Goal: Transaction & Acquisition: Purchase product/service

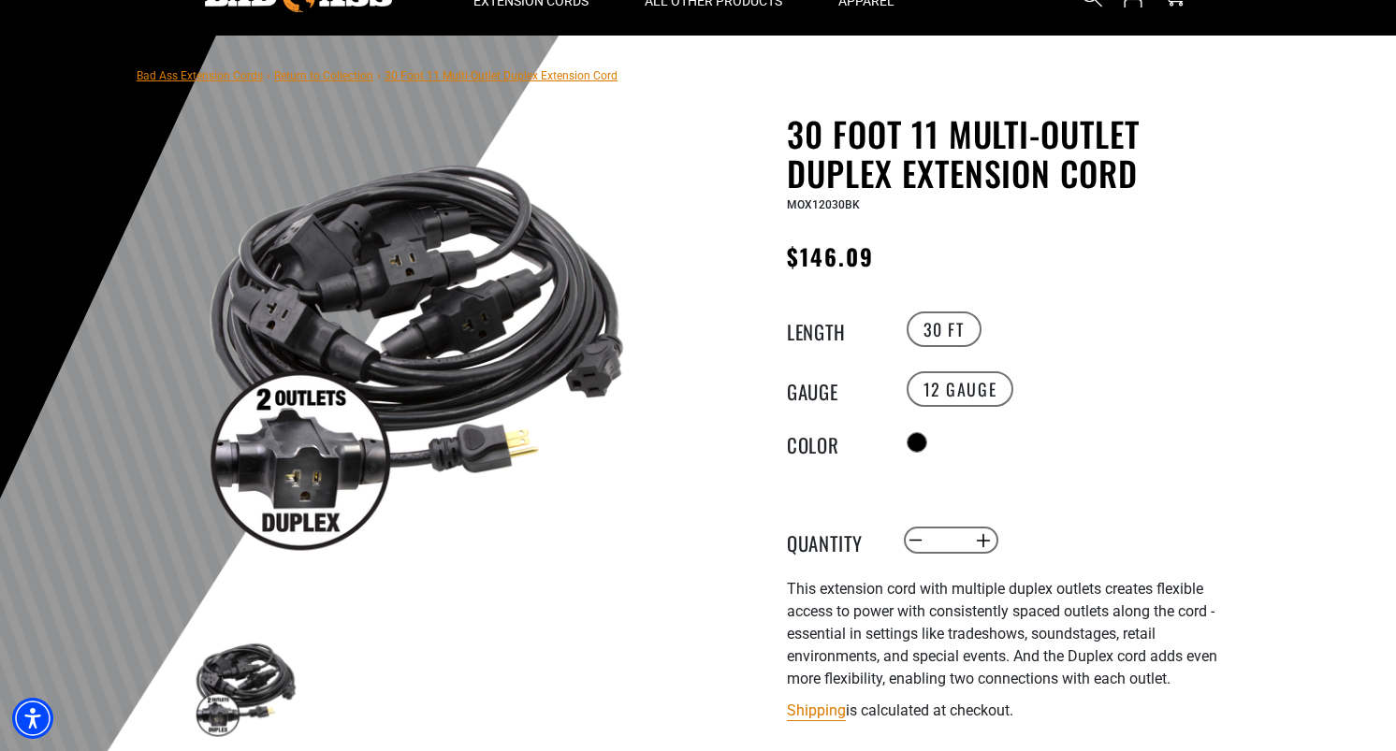
scroll to position [93, 0]
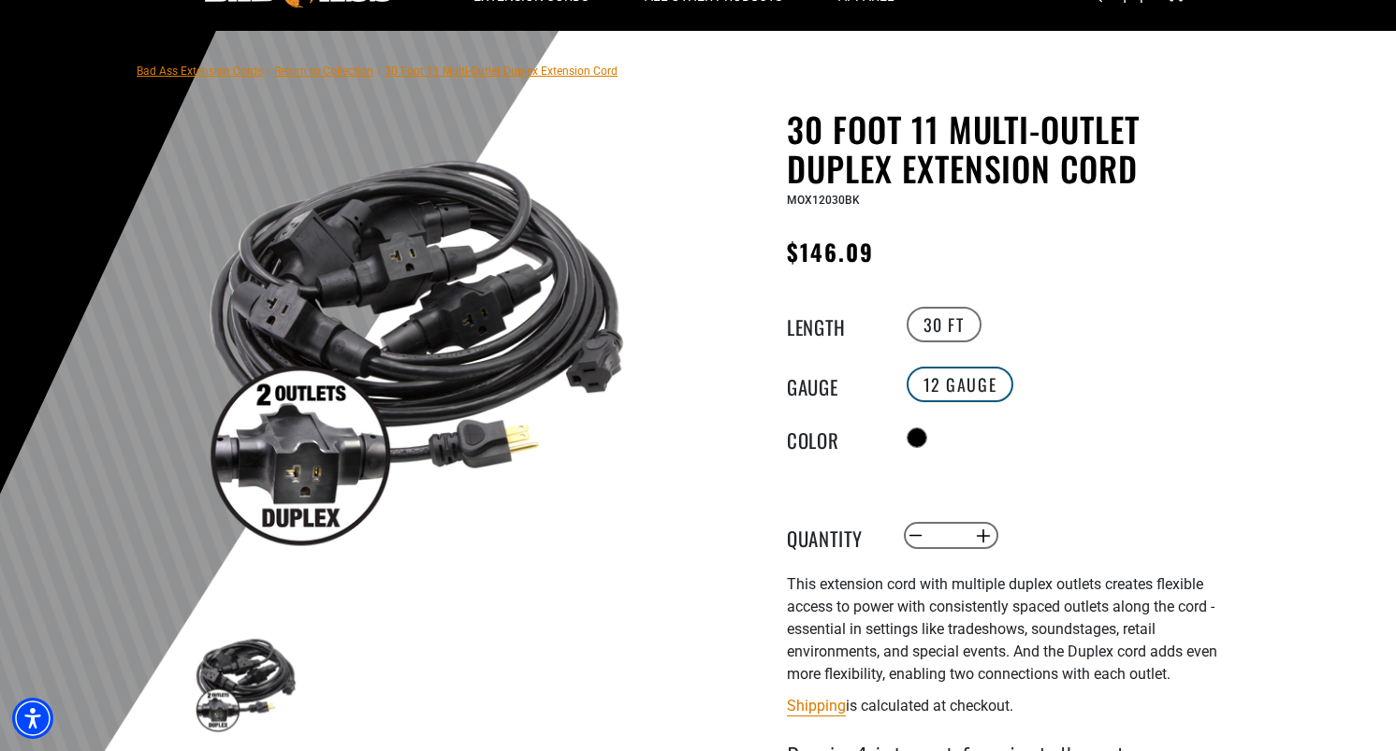
click at [972, 378] on label "12 Gauge" at bounding box center [960, 385] width 108 height 36
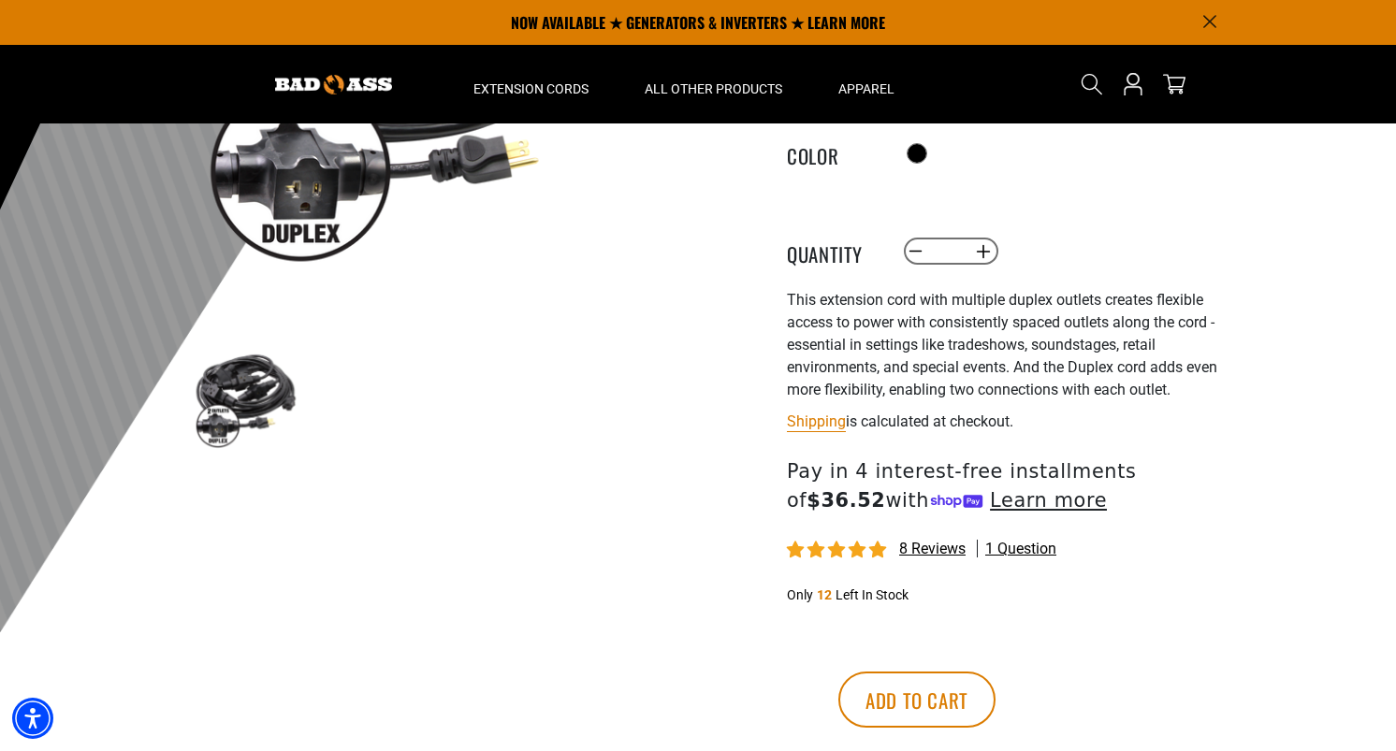
scroll to position [0, 0]
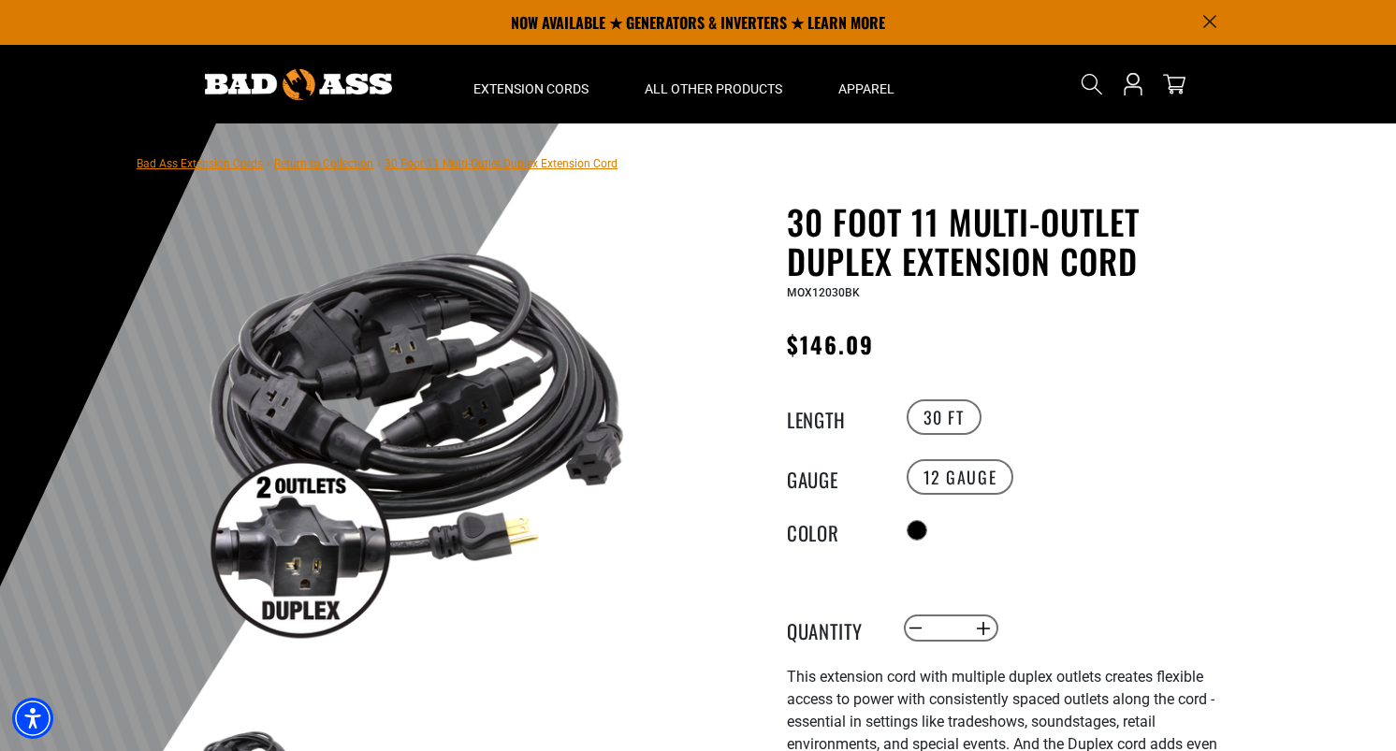
click at [335, 168] on link "Return to Collection" at bounding box center [323, 163] width 99 height 13
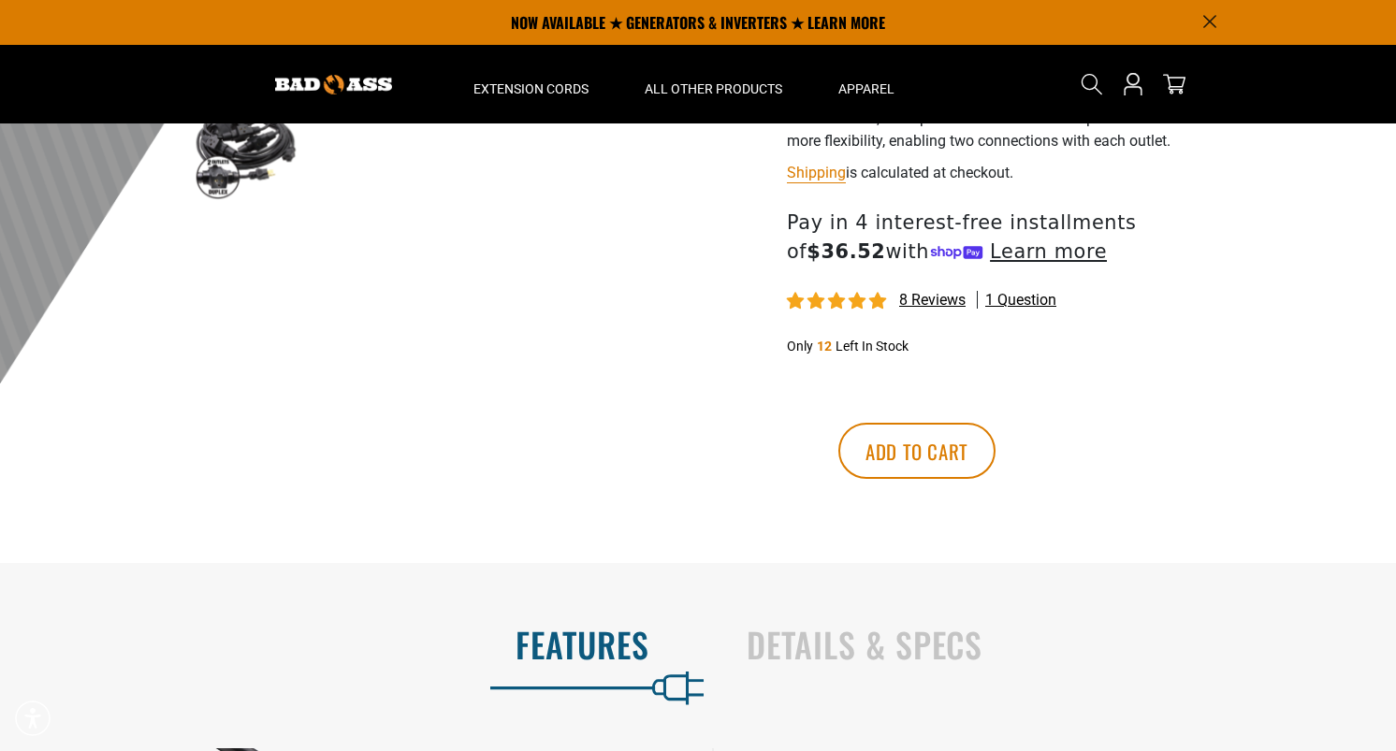
scroll to position [119, 0]
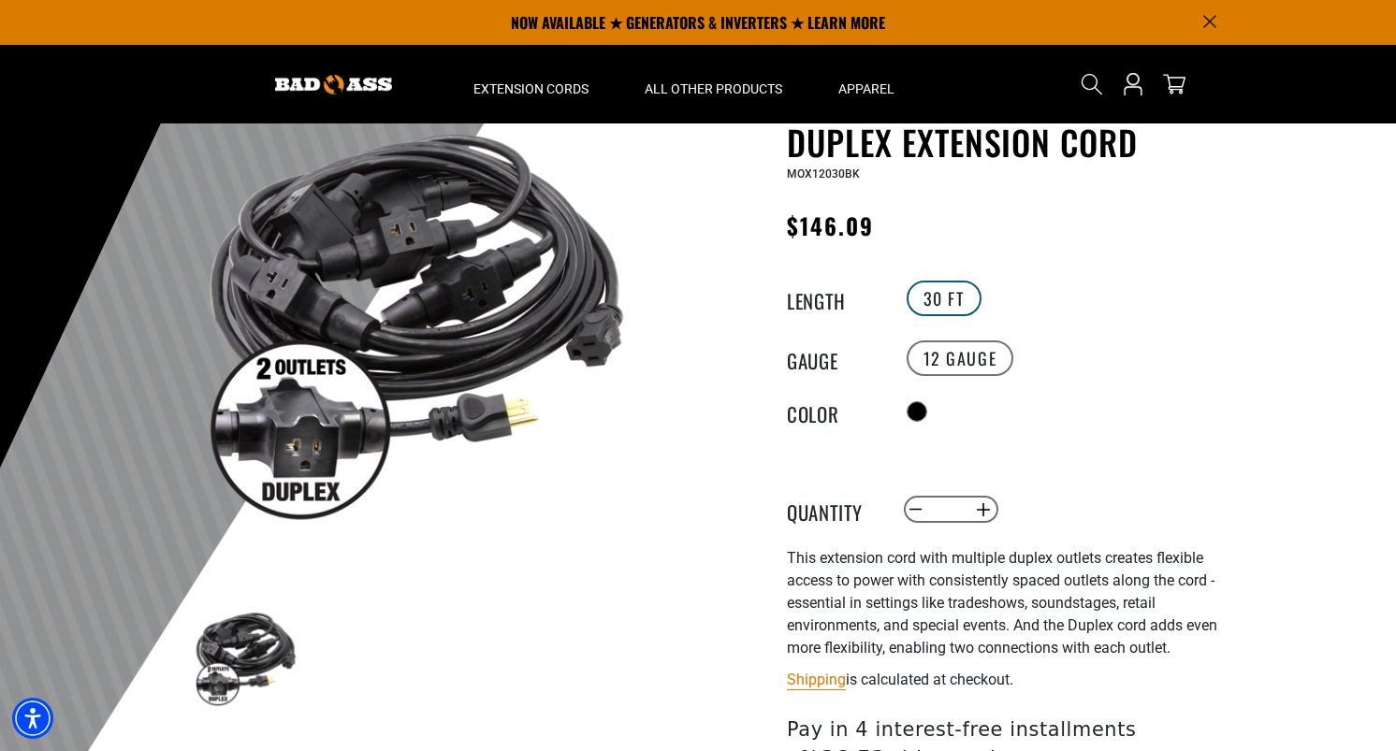
click at [941, 303] on label "30 FT" at bounding box center [943, 299] width 75 height 36
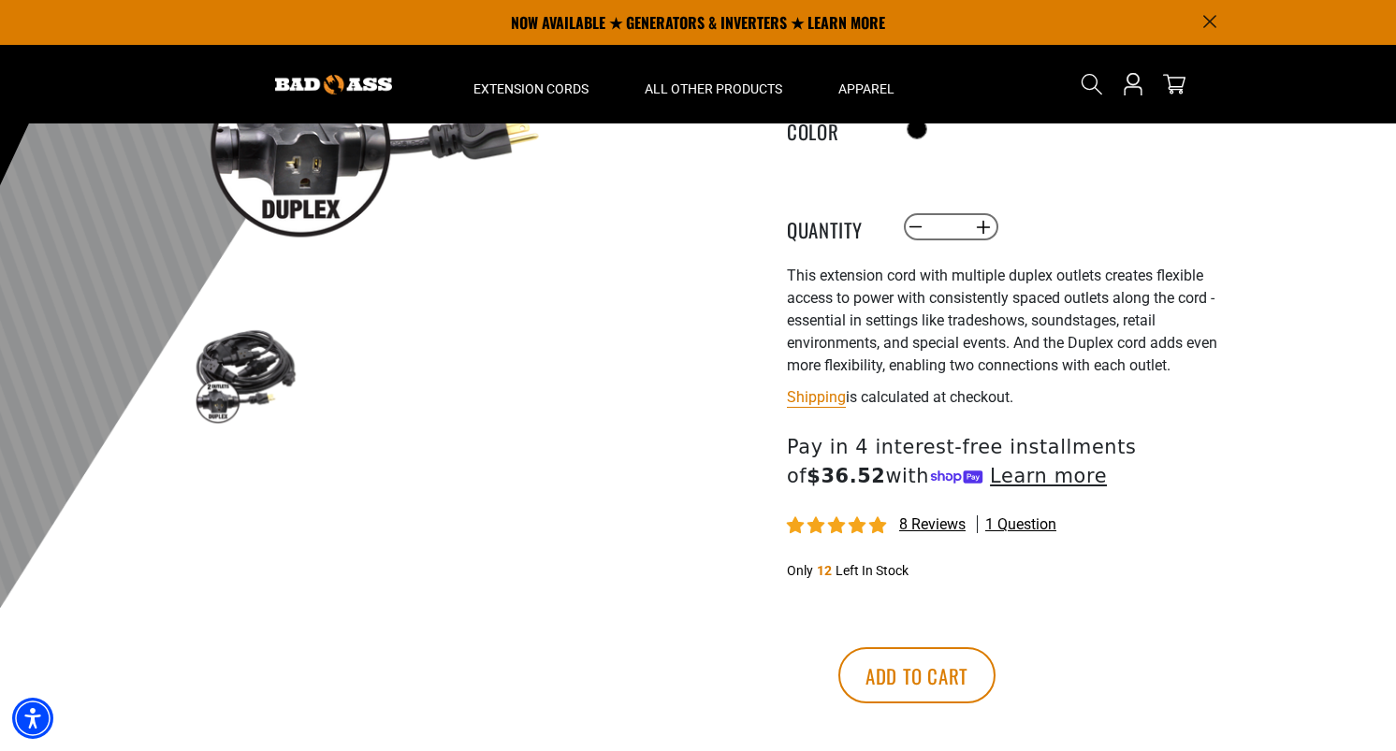
scroll to position [0, 0]
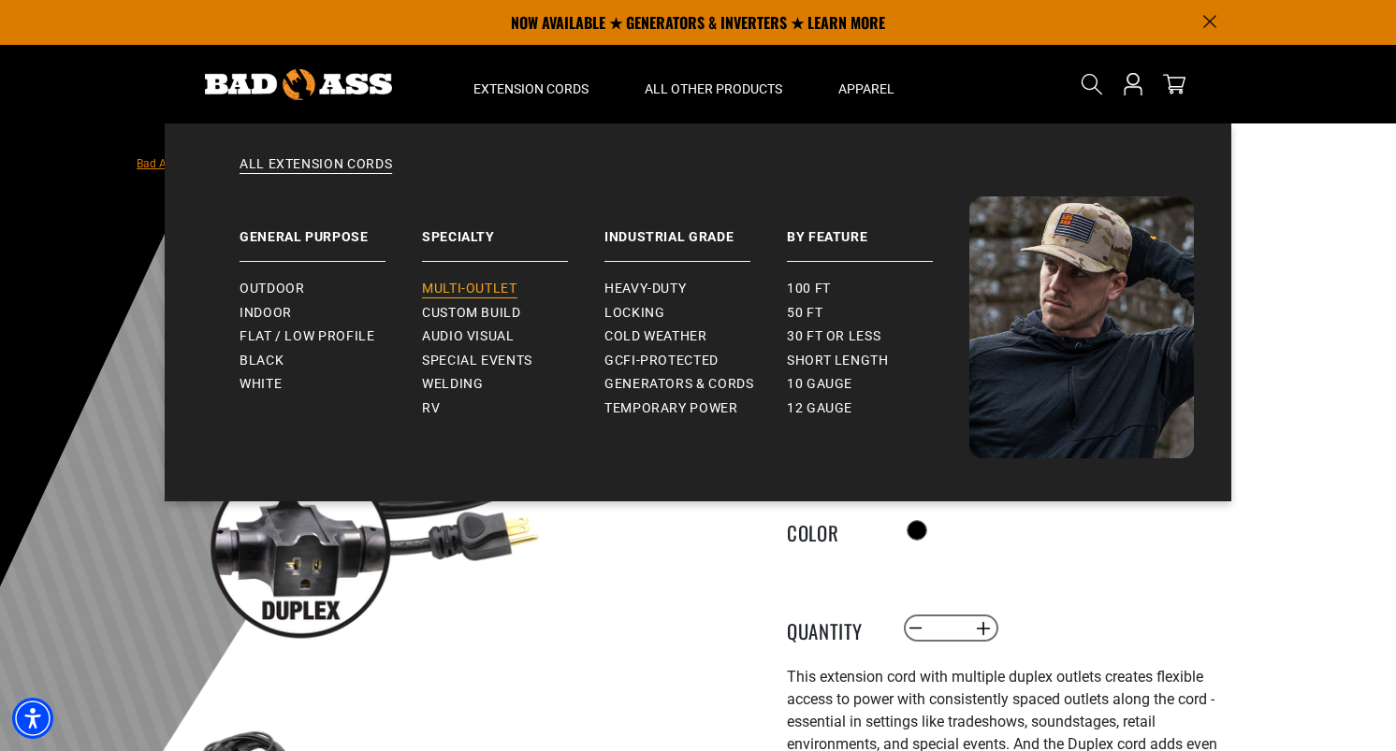
click at [444, 295] on span "Multi-Outlet" at bounding box center [469, 289] width 95 height 17
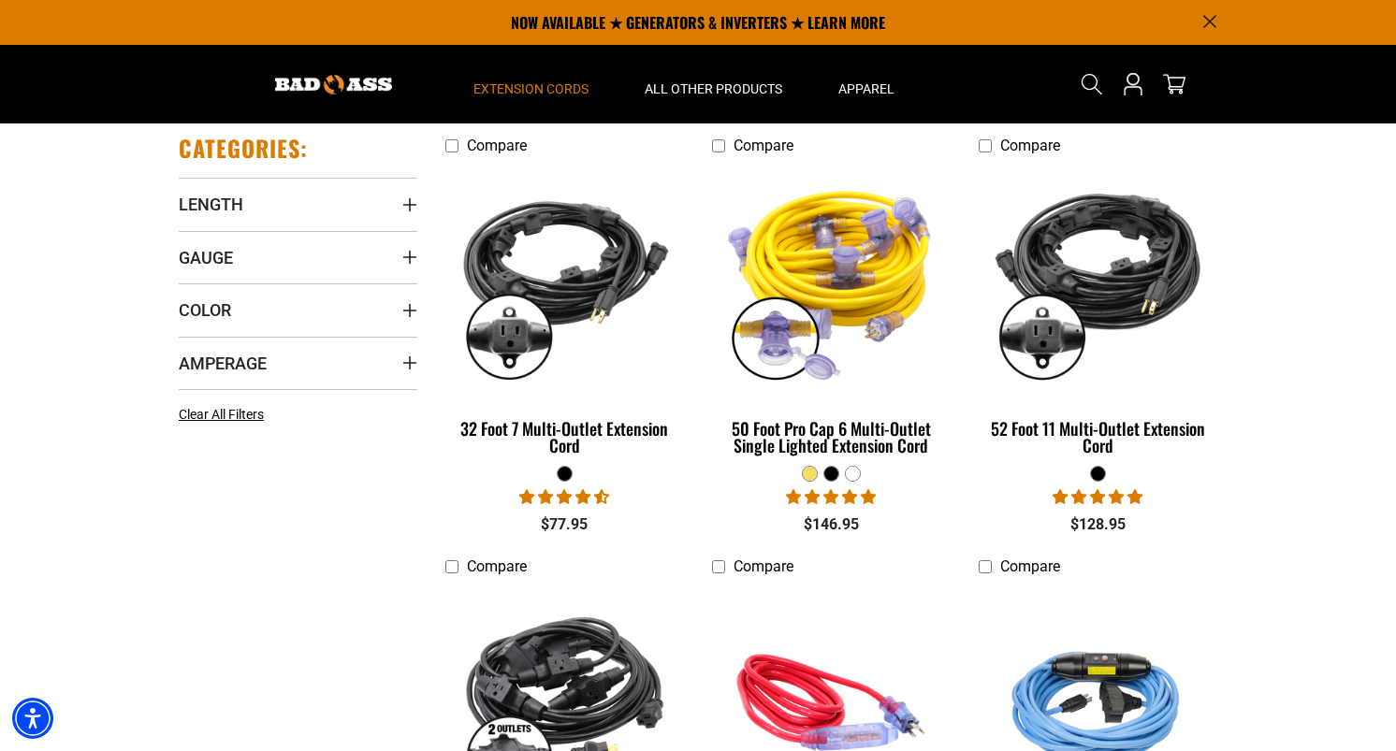
scroll to position [388, 0]
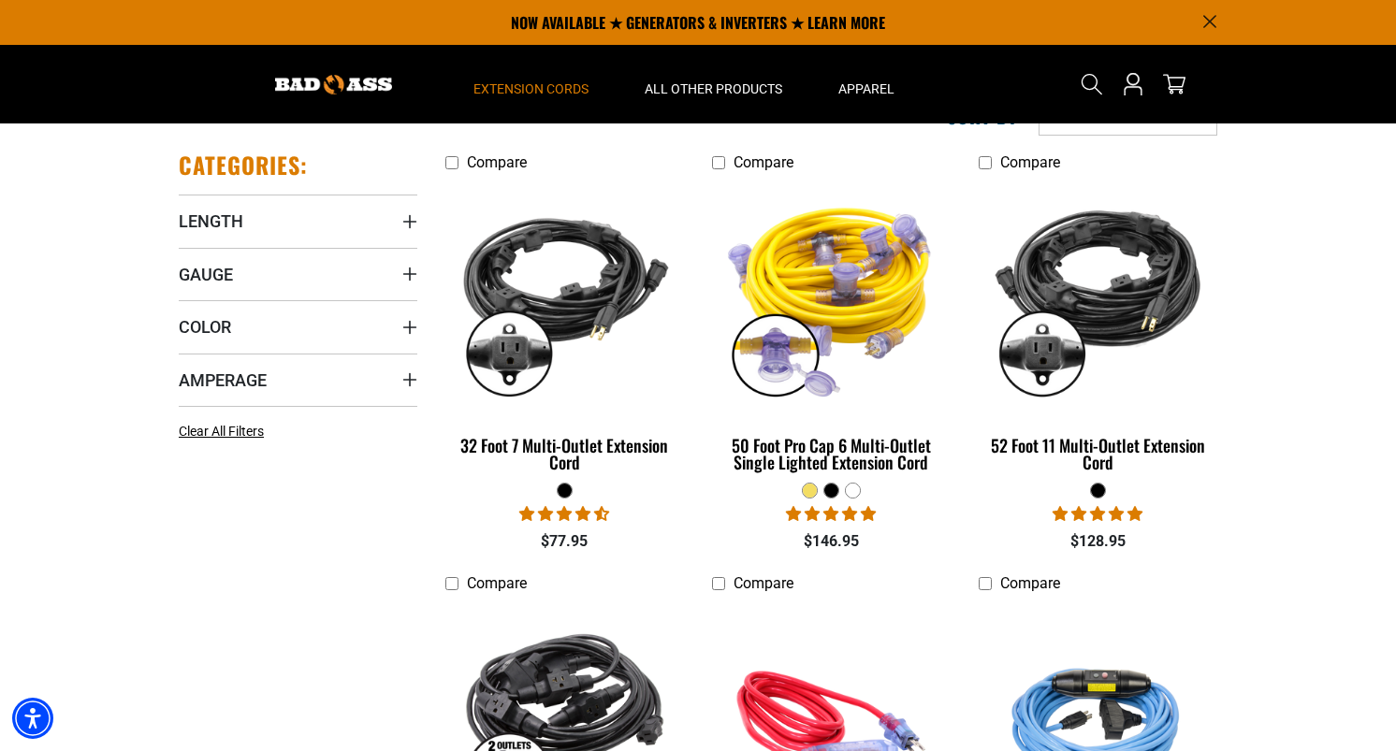
click at [591, 515] on span "4.67 stars" at bounding box center [584, 513] width 19 height 15
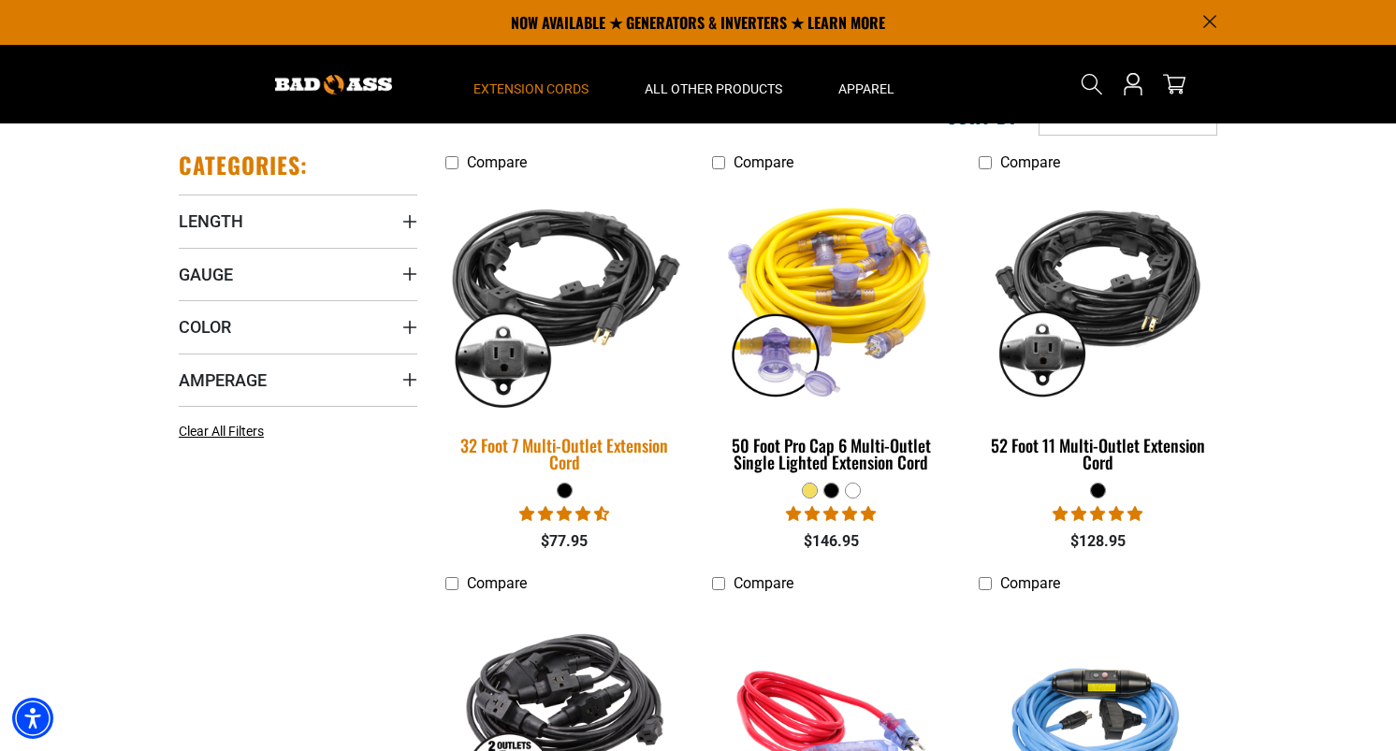
click at [571, 320] on img at bounding box center [565, 297] width 262 height 239
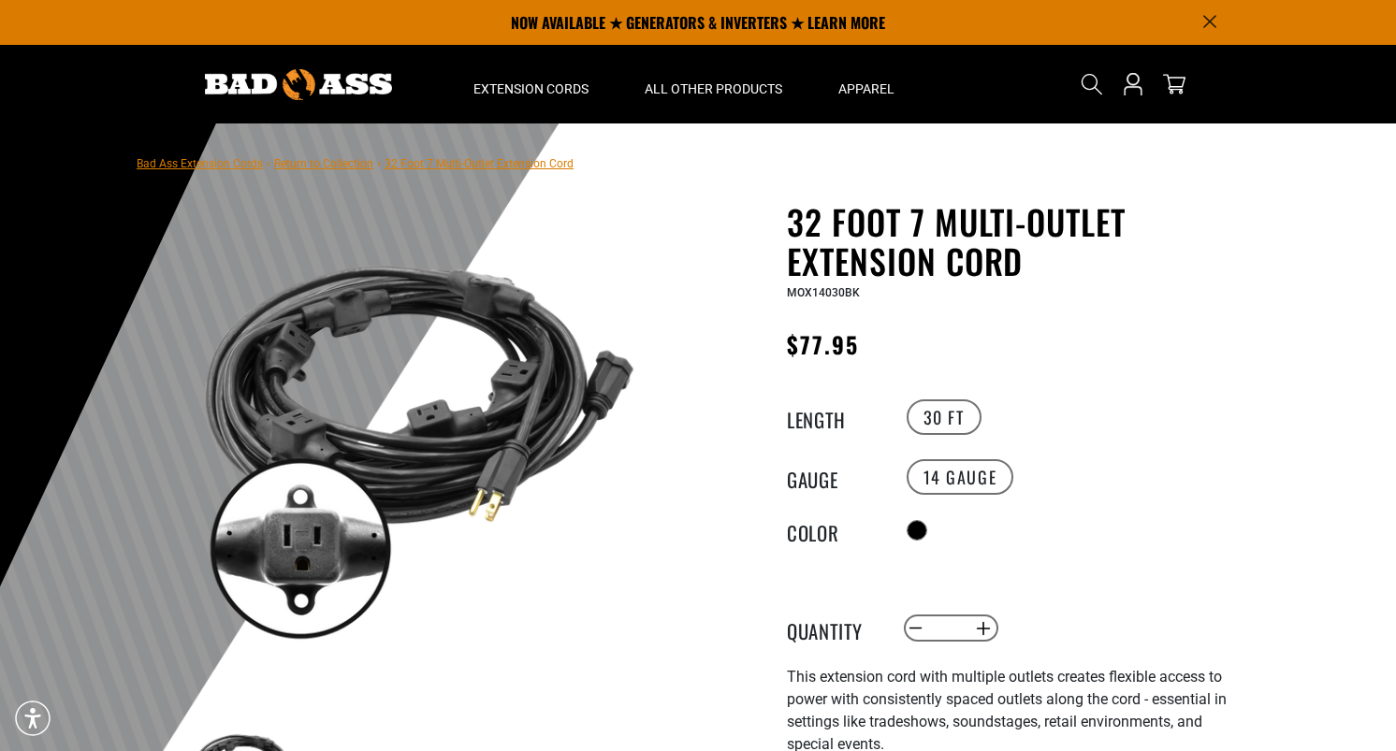
scroll to position [196, 0]
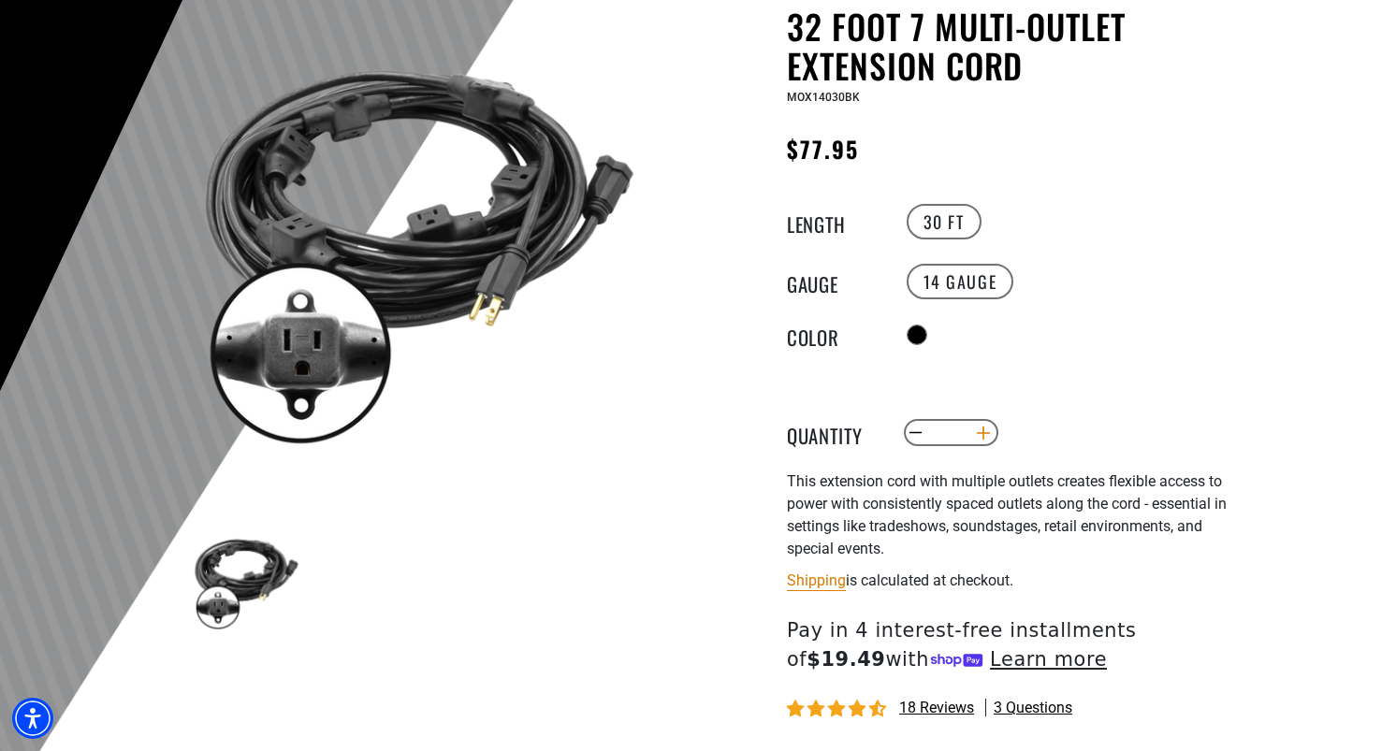
click at [979, 436] on button "Increase quantity for 32 Foot 7 Multi-Outlet Extension Cord" at bounding box center [983, 433] width 29 height 32
type input "*"
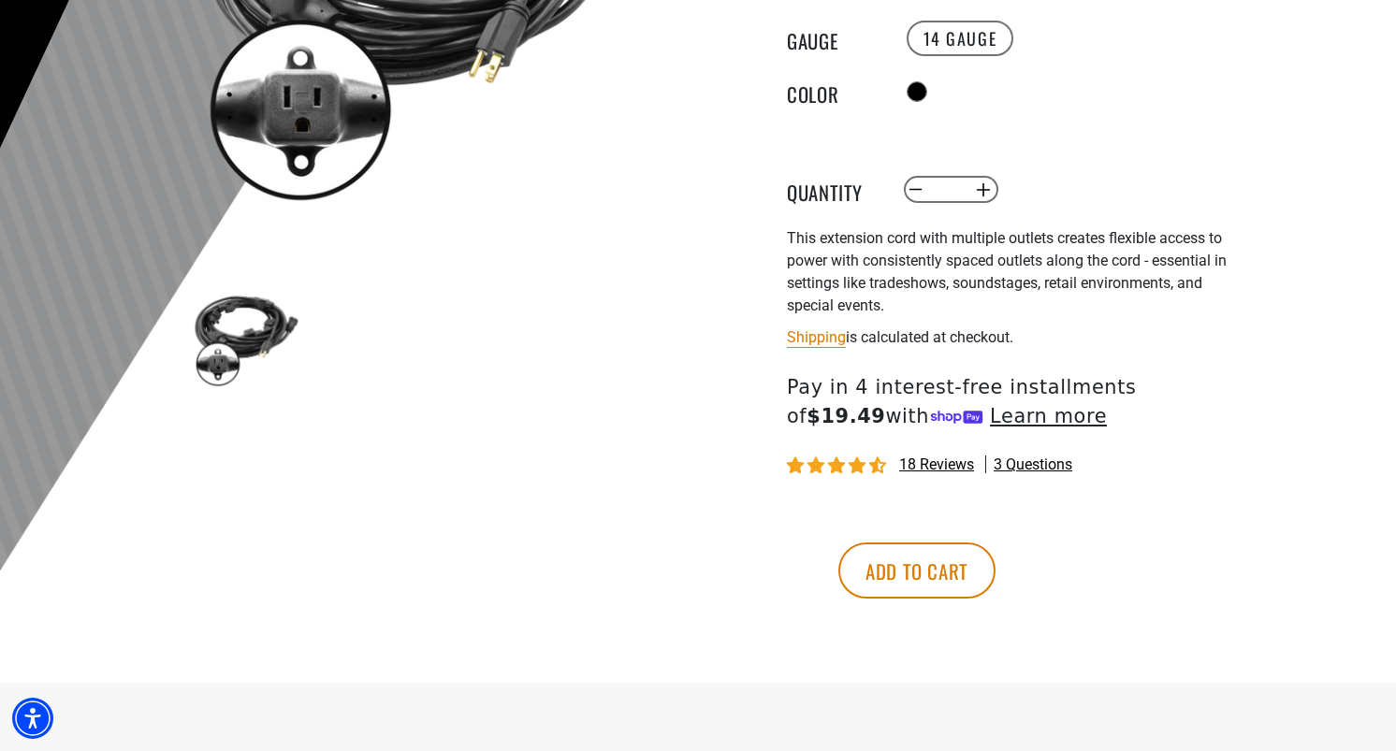
scroll to position [442, 0]
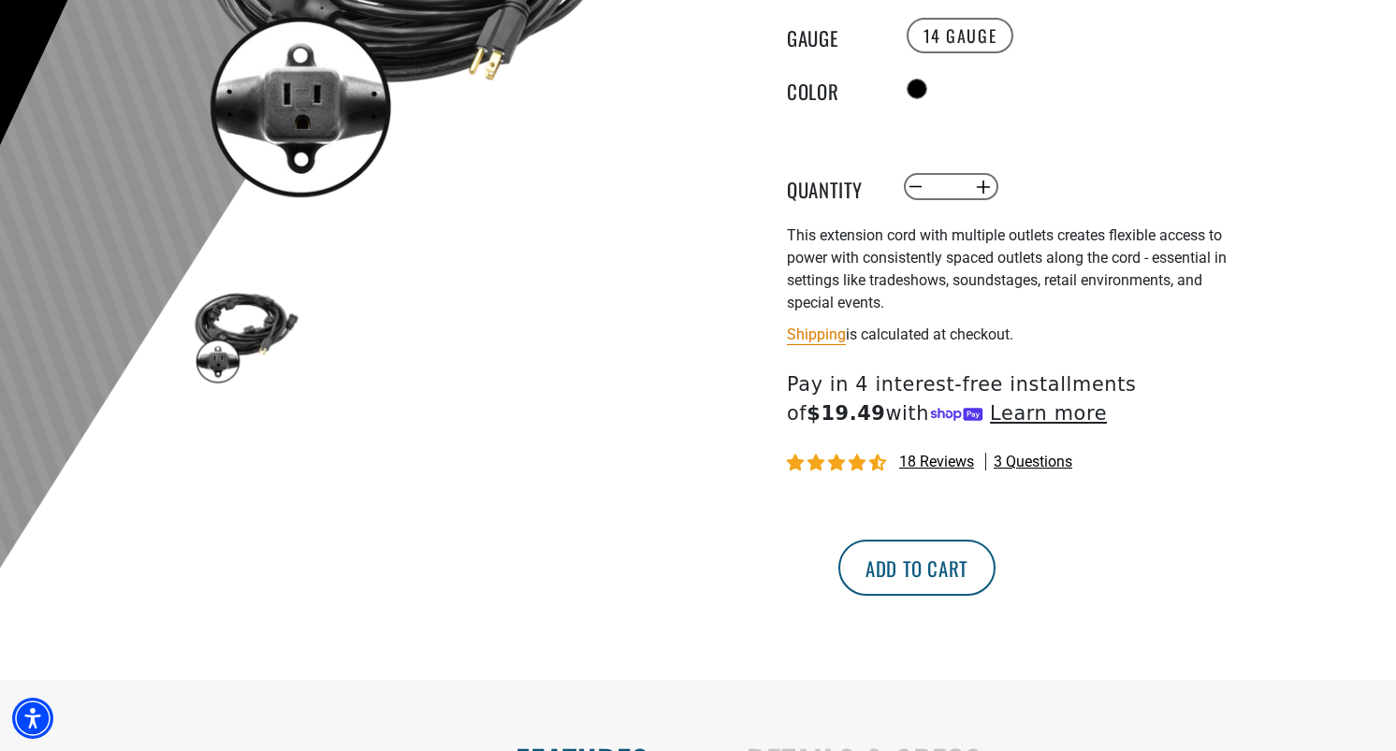
click at [995, 585] on button "Add to cart" at bounding box center [916, 568] width 157 height 56
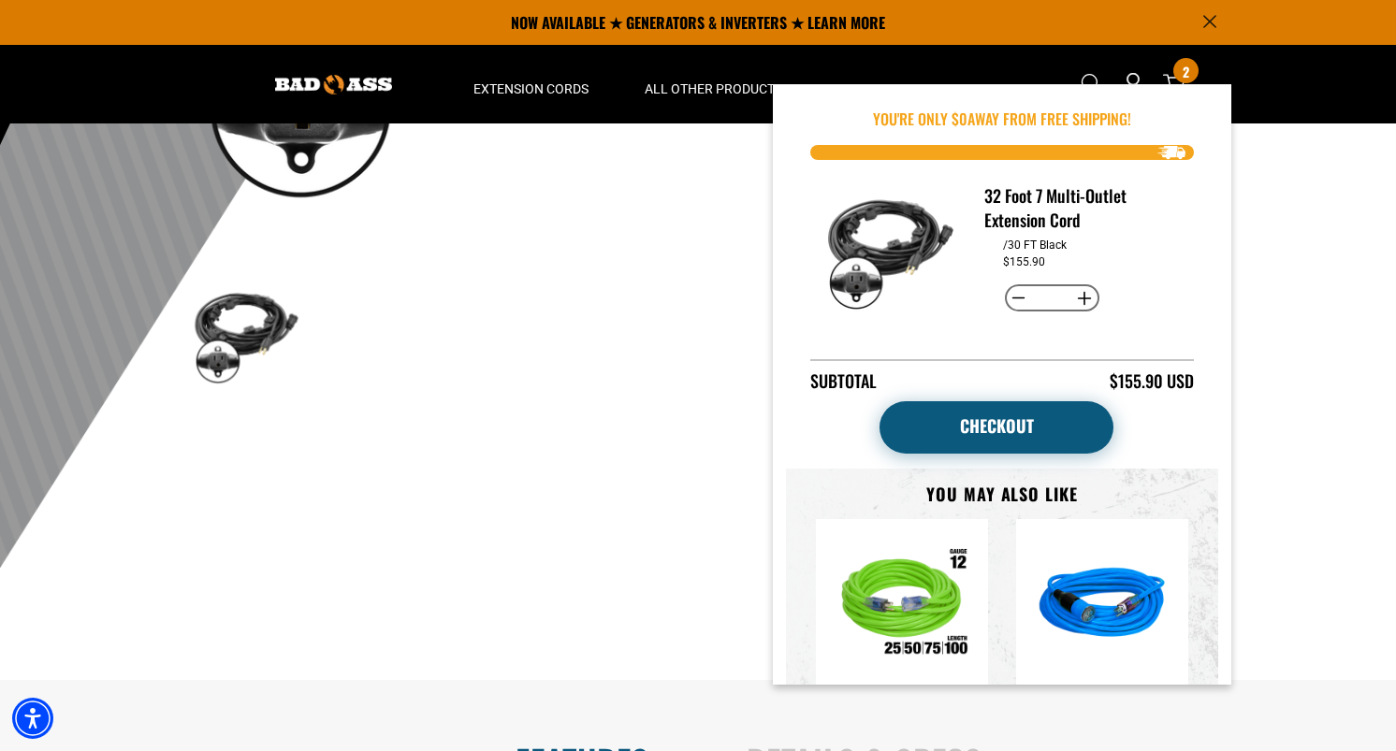
click at [977, 433] on link "Checkout" at bounding box center [996, 427] width 234 height 52
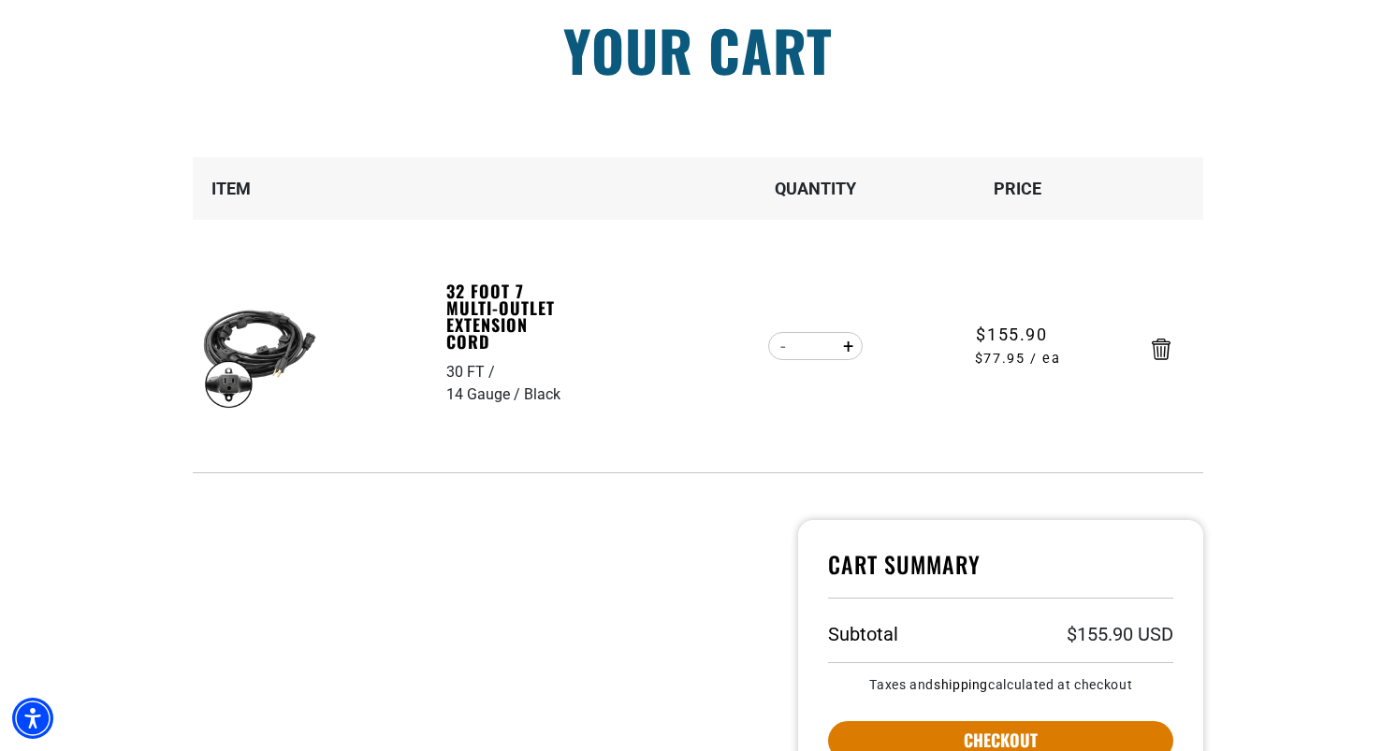
scroll to position [179, 0]
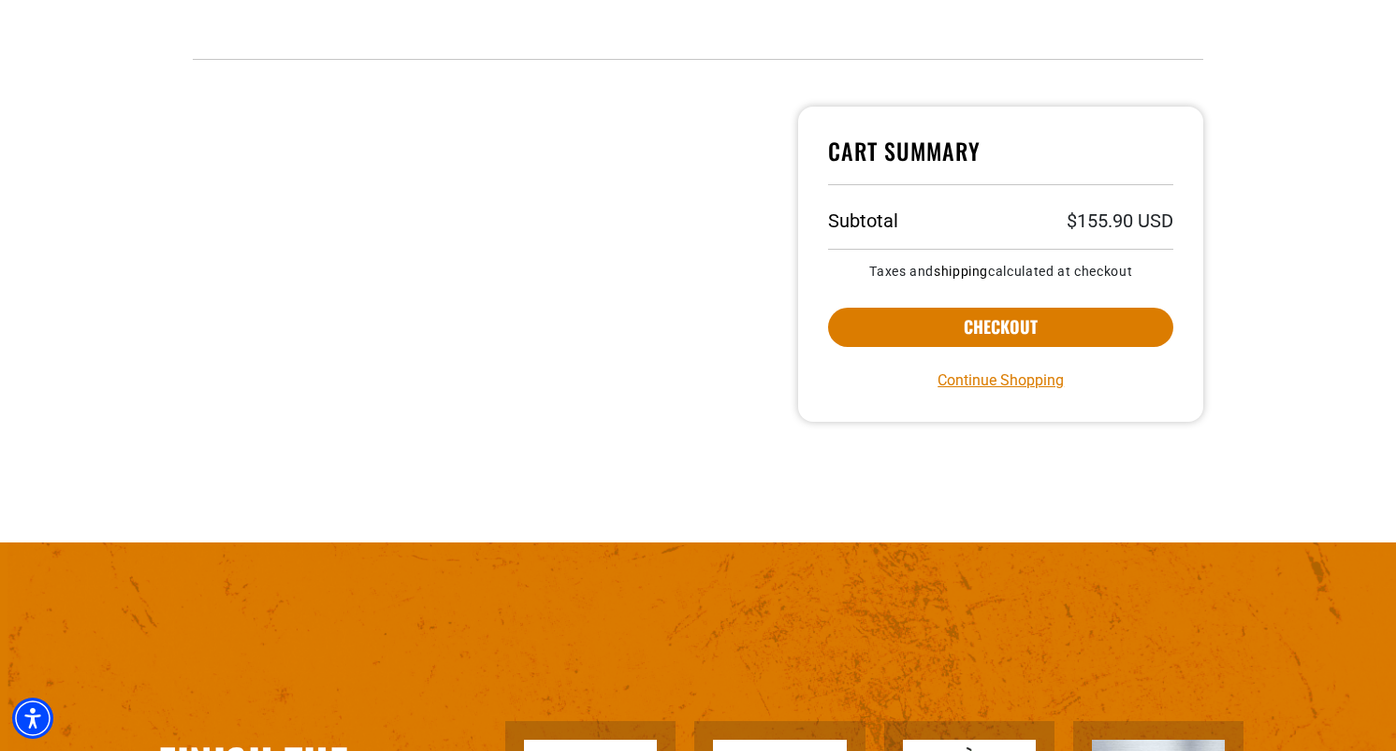
scroll to position [578, 0]
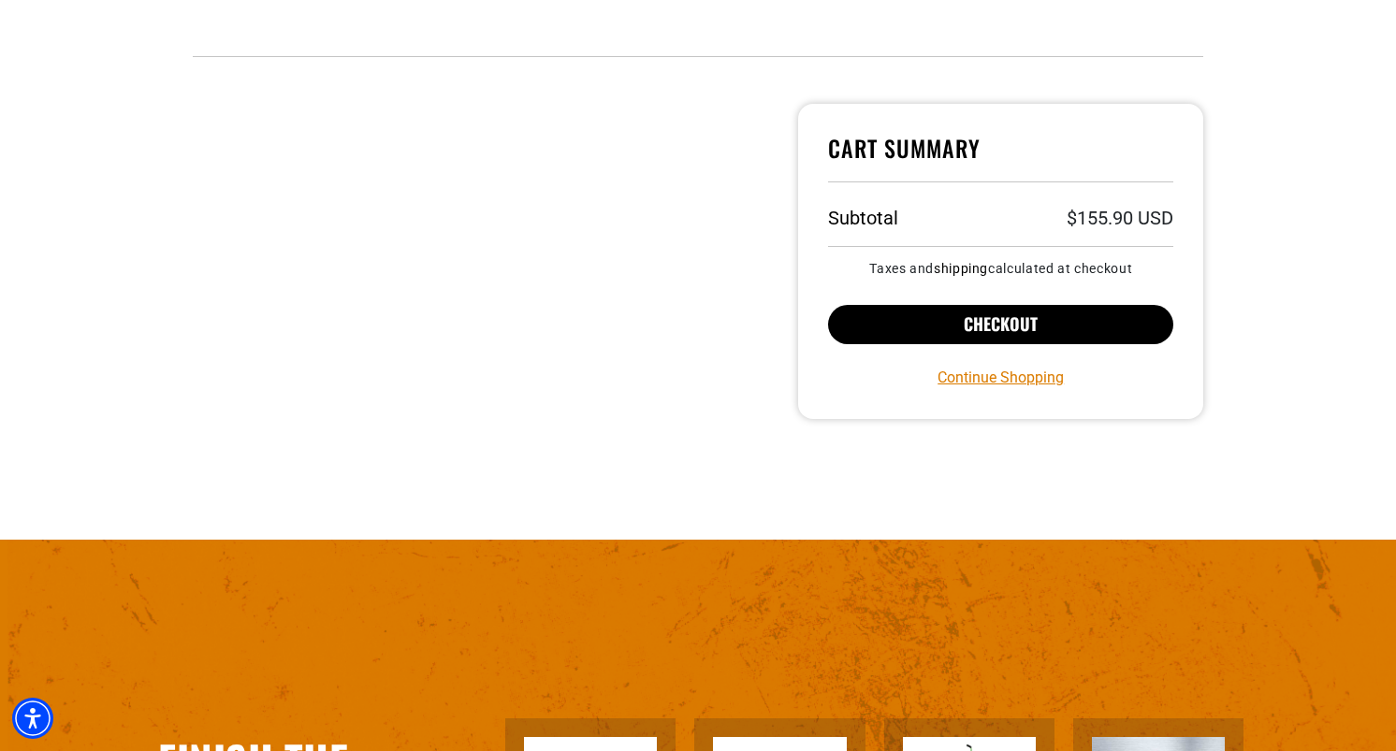
click at [997, 330] on button "Checkout" at bounding box center [1000, 324] width 345 height 39
